Goal: Obtain resource: Obtain resource

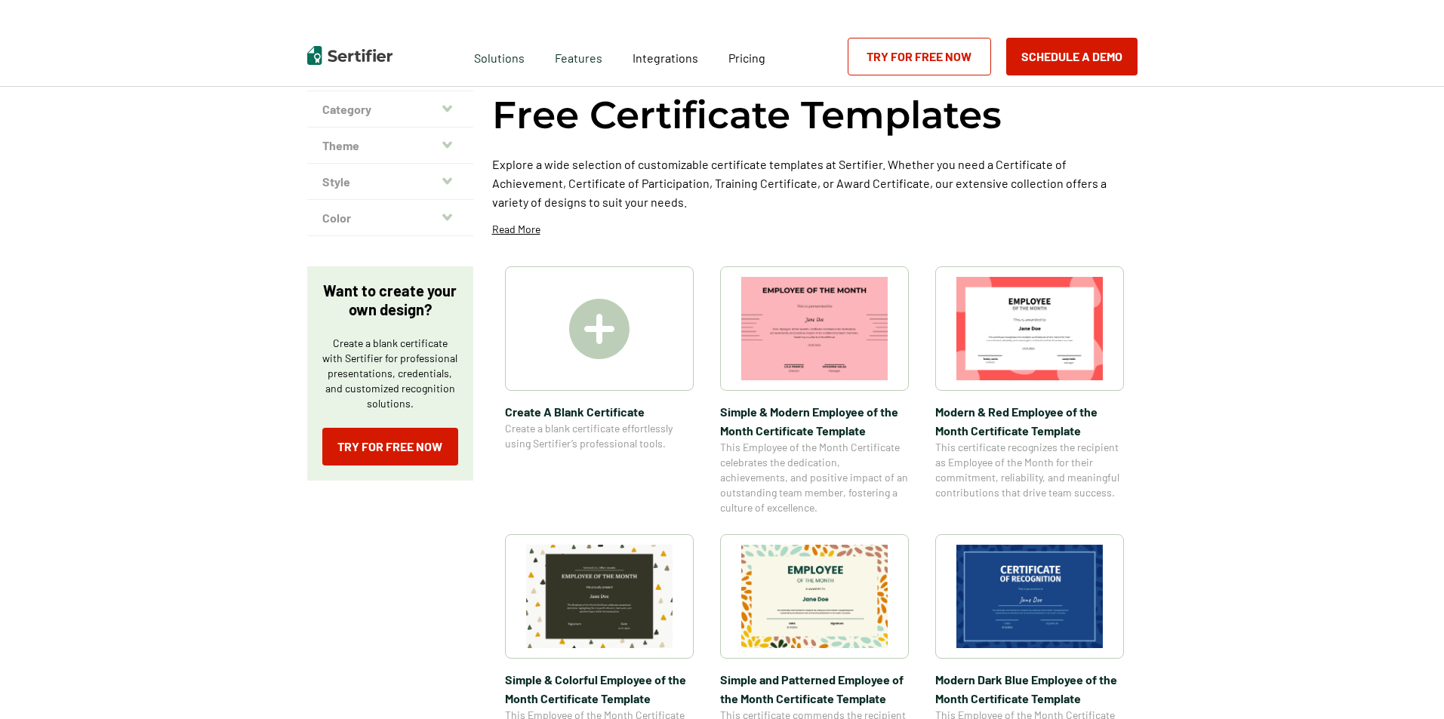
scroll to position [75, 0]
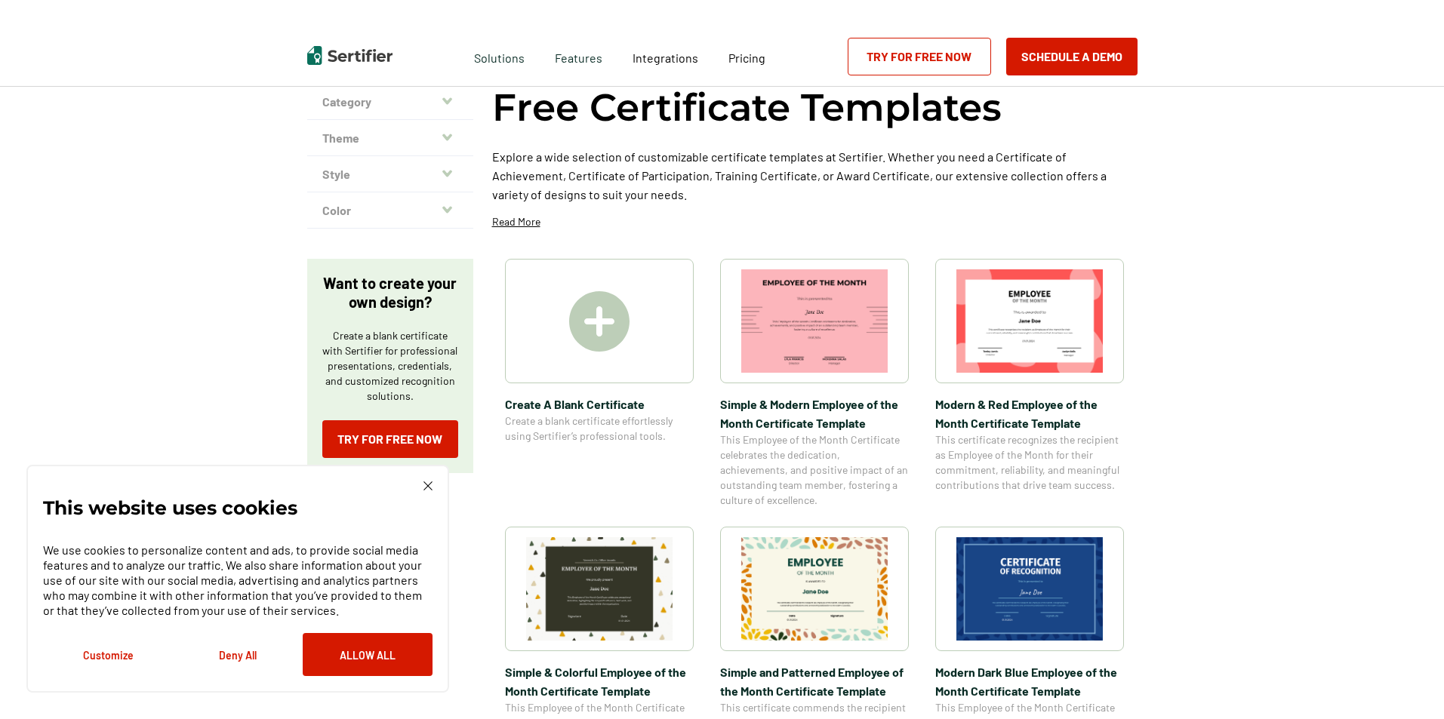
click at [1050, 584] on img at bounding box center [1029, 588] width 146 height 103
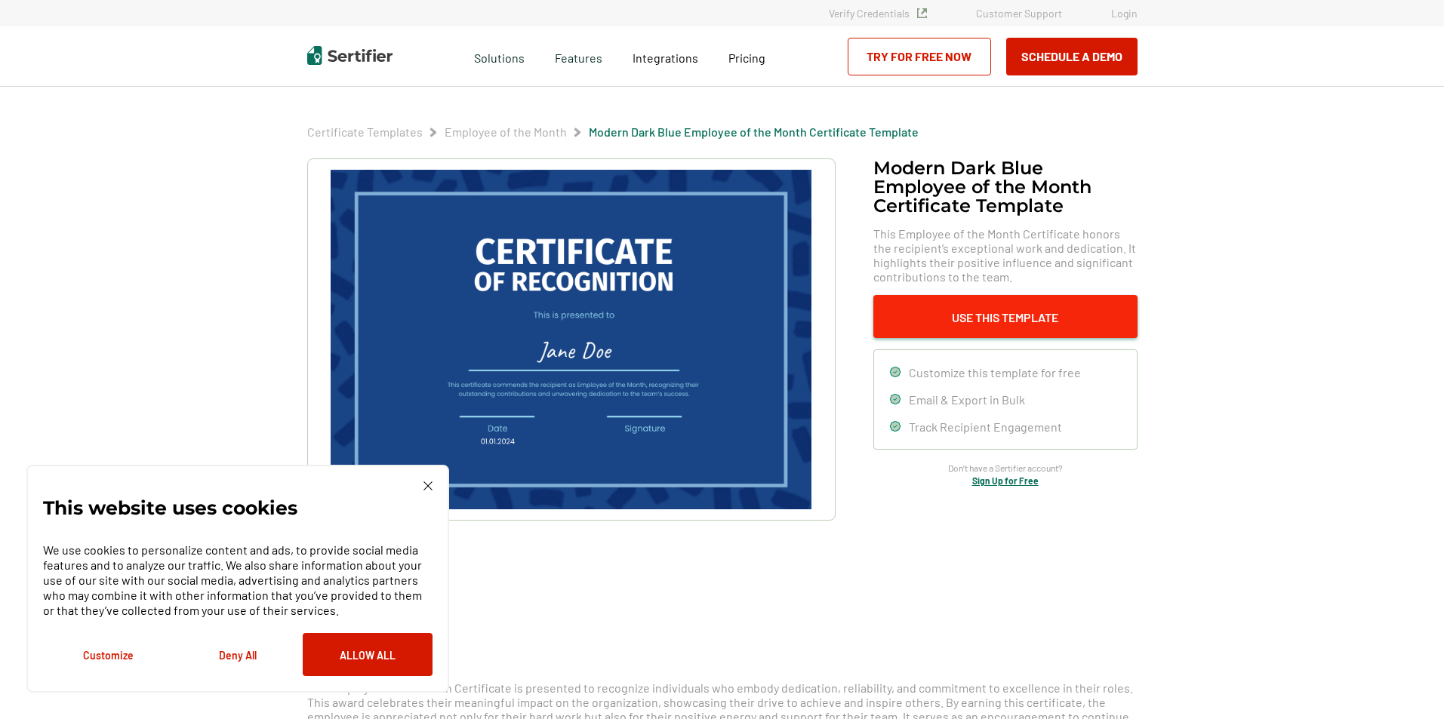
click at [1099, 302] on button "Use This Template" at bounding box center [1005, 316] width 264 height 43
